Goal: Find contact information: Find contact information

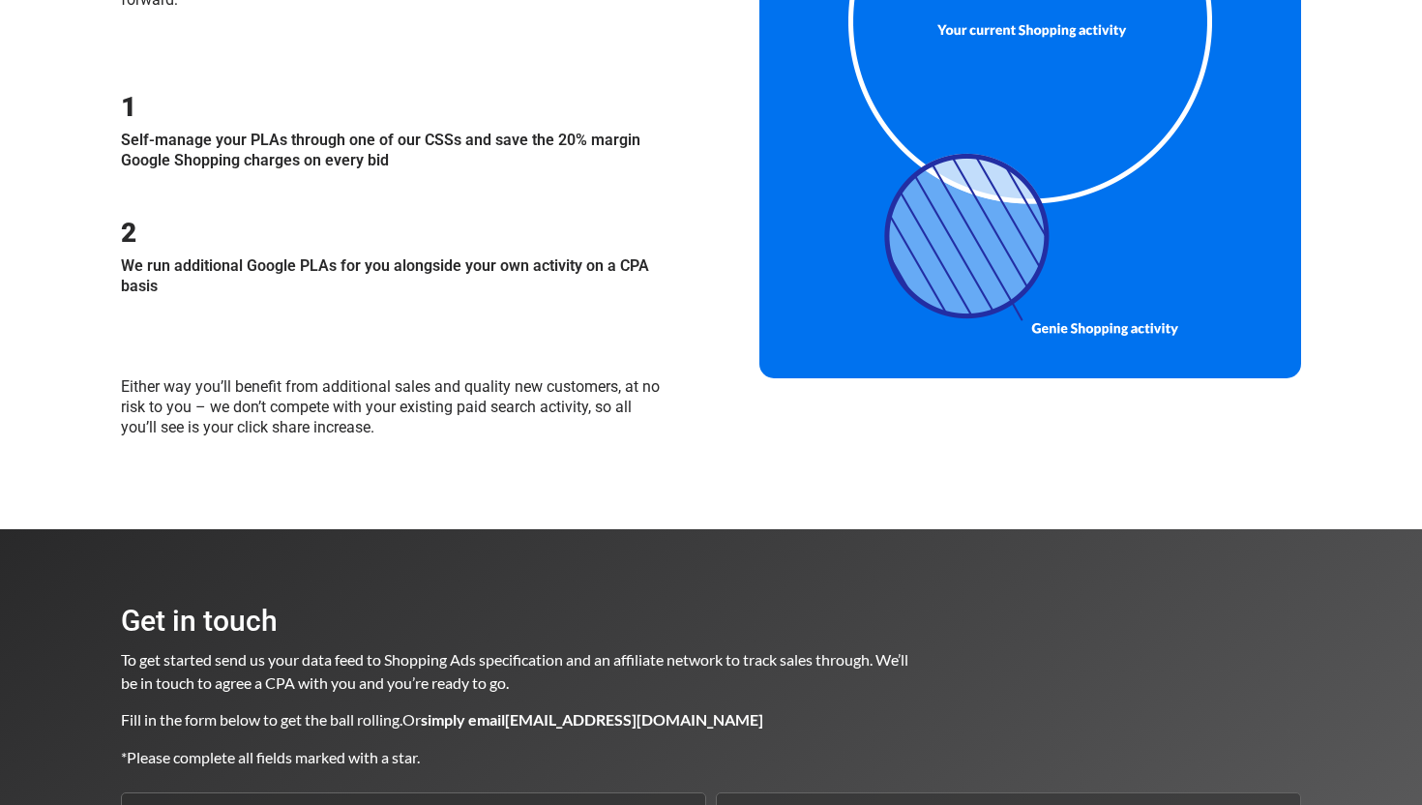
scroll to position [2338, 0]
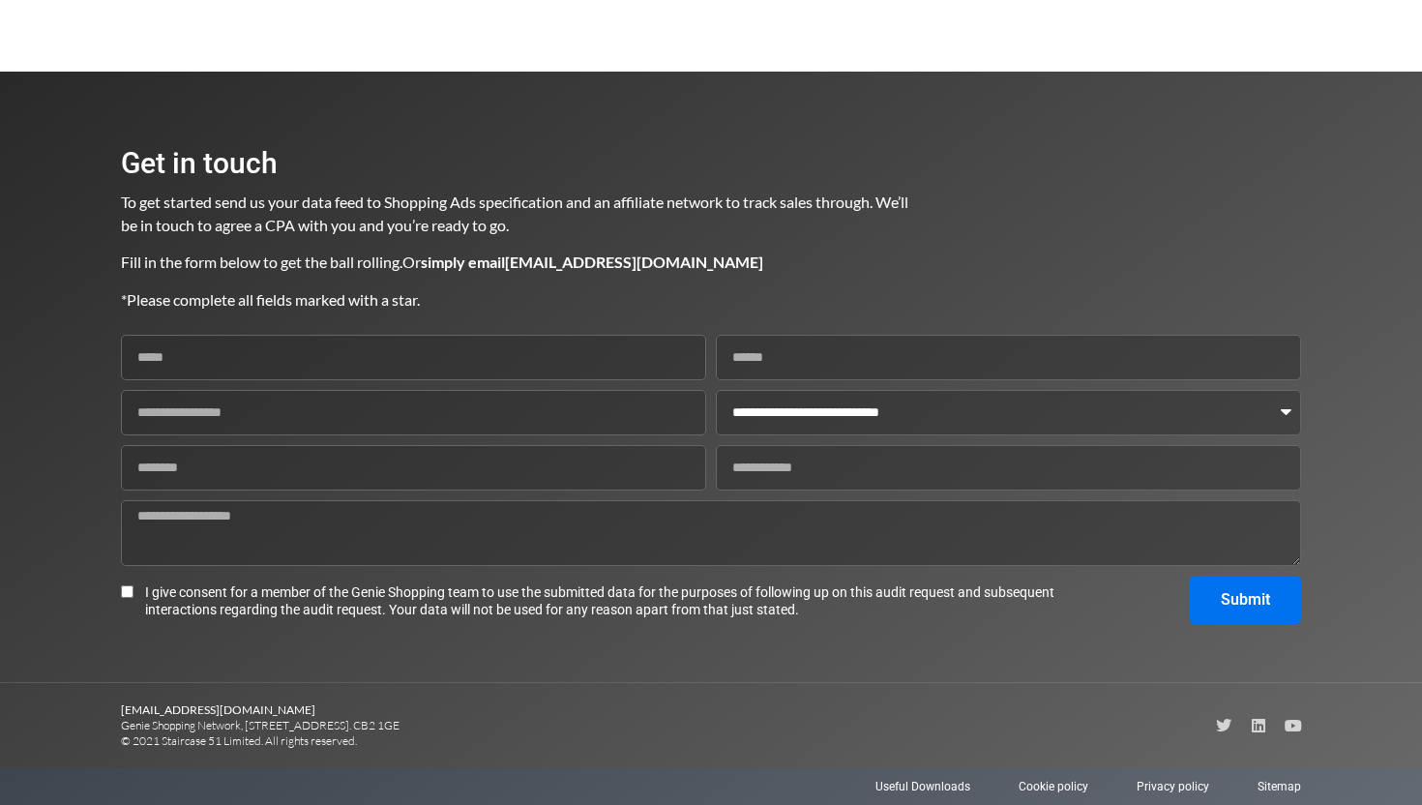
drag, startPoint x: 435, startPoint y: 729, endPoint x: 120, endPoint y: 723, distance: 315.4
click at [120, 723] on section "[EMAIL_ADDRESS][DOMAIN_NAME] Genie Shopping Network, [STREET_ADDRESS]. CB2 1GE …" at bounding box center [711, 725] width 1422 height 85
copy p "Genie Shopping Network, [STREET_ADDRESS]. CB2 1GE"
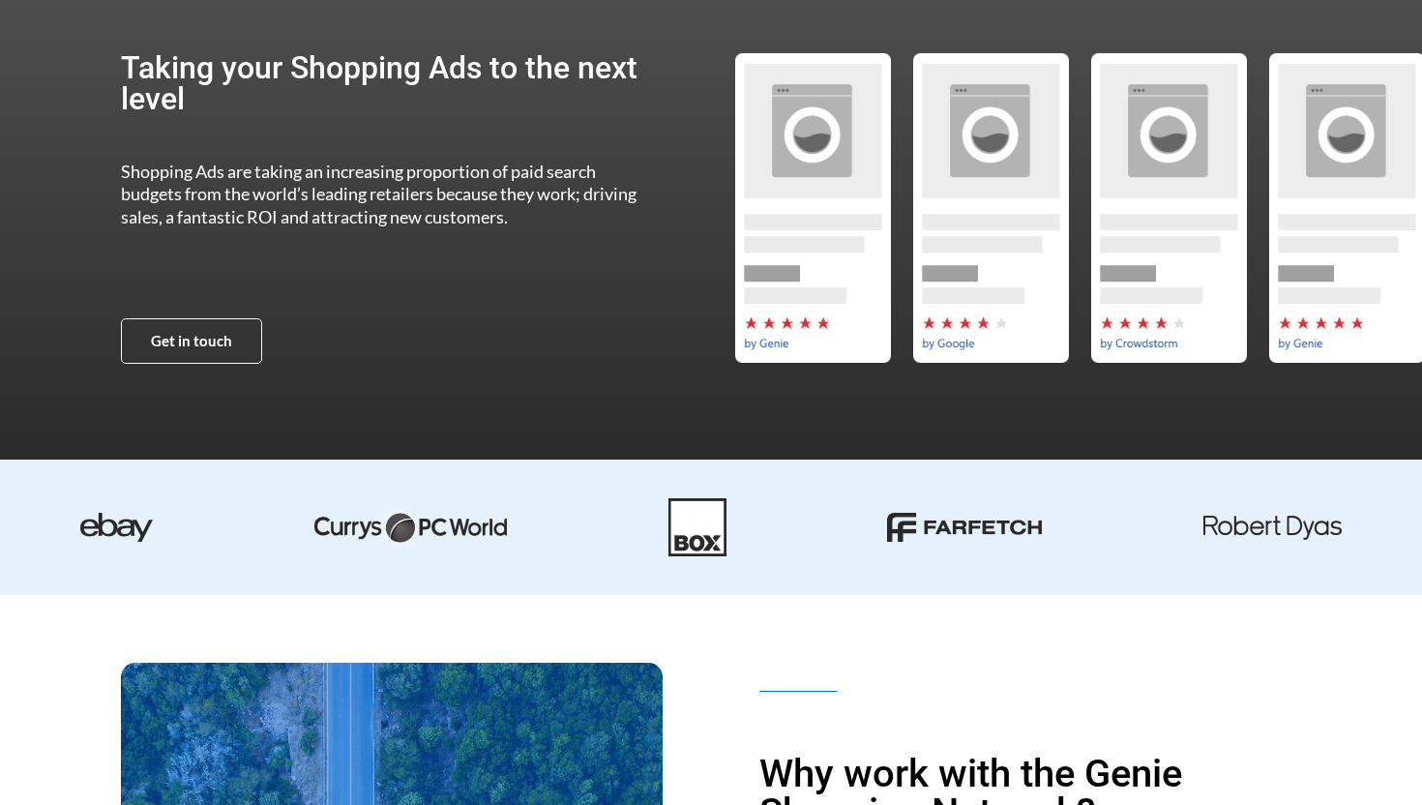
scroll to position [0, 0]
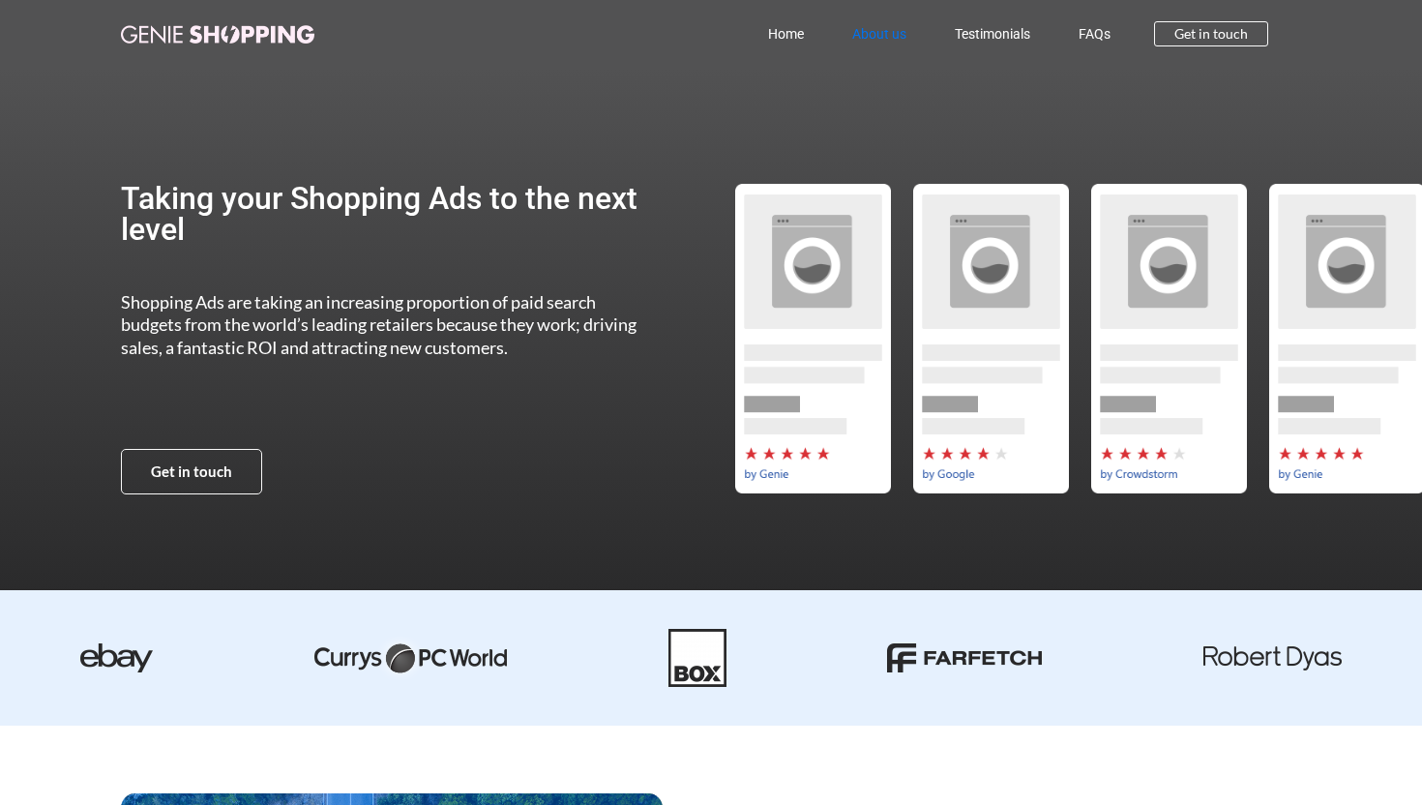
click at [886, 44] on link "About us" at bounding box center [879, 34] width 103 height 44
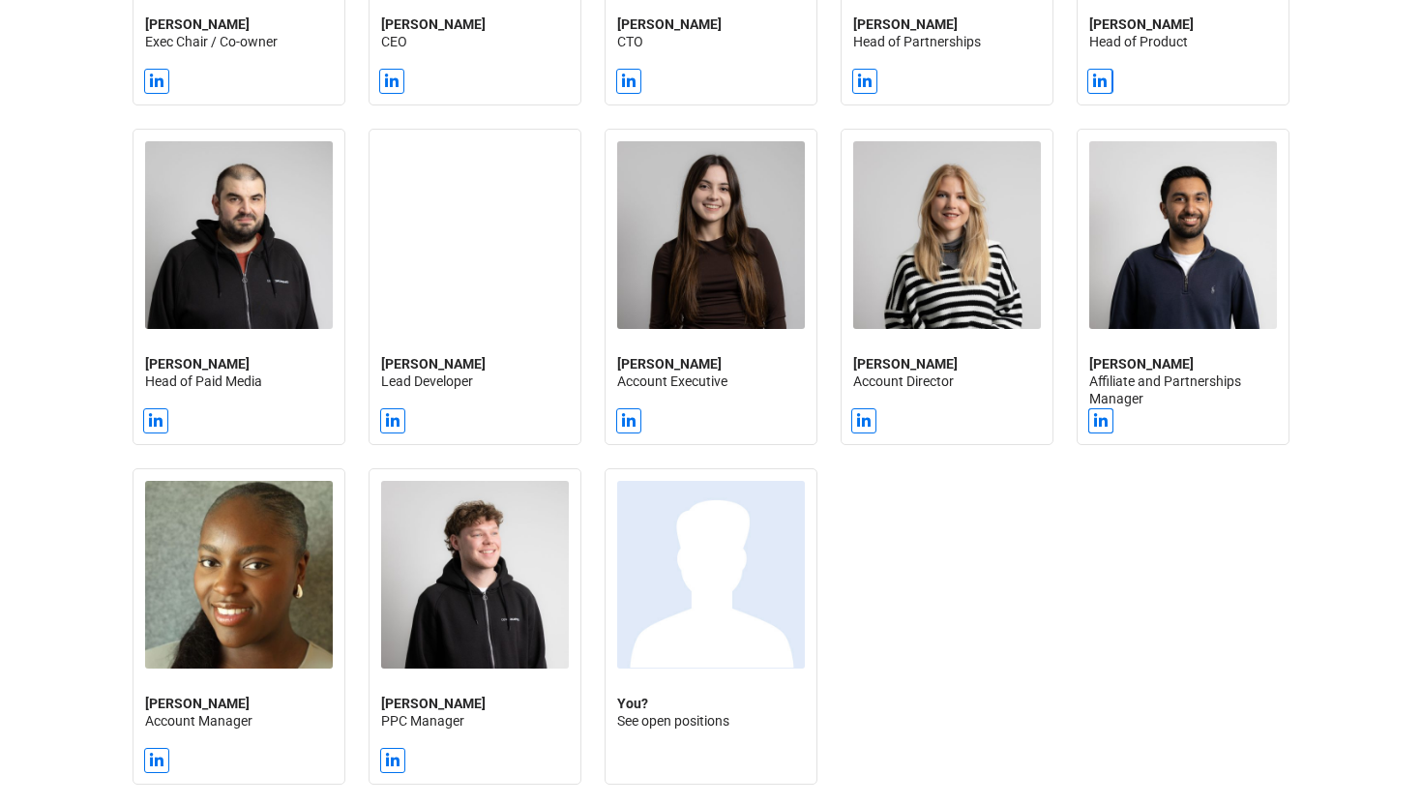
scroll to position [2747, 0]
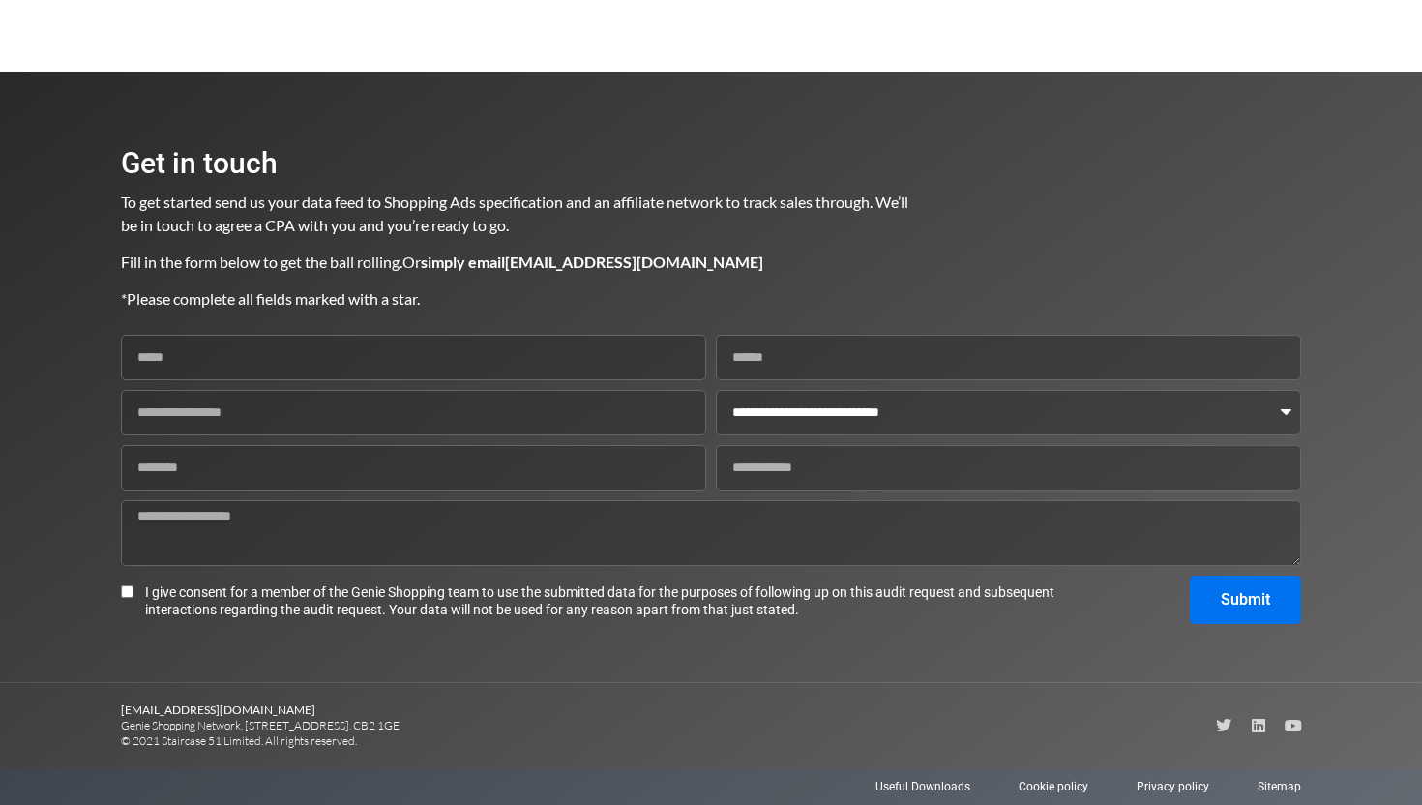
drag, startPoint x: 432, startPoint y: 719, endPoint x: 77, endPoint y: 718, distance: 355.0
click at [77, 718] on section "[EMAIL_ADDRESS][DOMAIN_NAME] Genie Shopping Network, [STREET_ADDRESS]. CB2 1GE …" at bounding box center [711, 725] width 1422 height 85
copy p "Genie Shopping Network, [STREET_ADDRESS]. CB2 1GE"
